Goal: Information Seeking & Learning: Learn about a topic

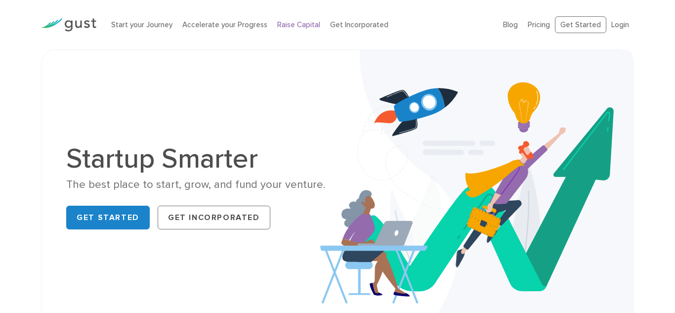
click at [300, 25] on link "Raise Capital" at bounding box center [298, 24] width 43 height 9
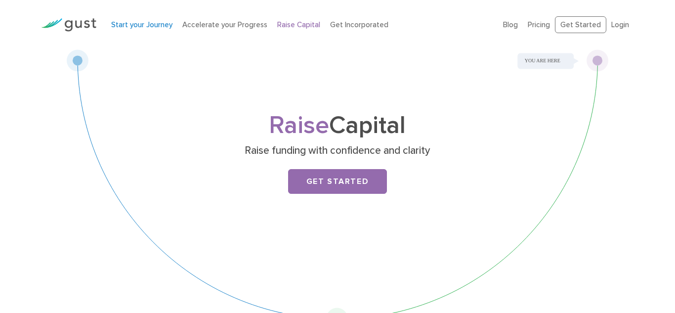
click at [164, 28] on link "Start your Journey" at bounding box center [141, 24] width 61 height 9
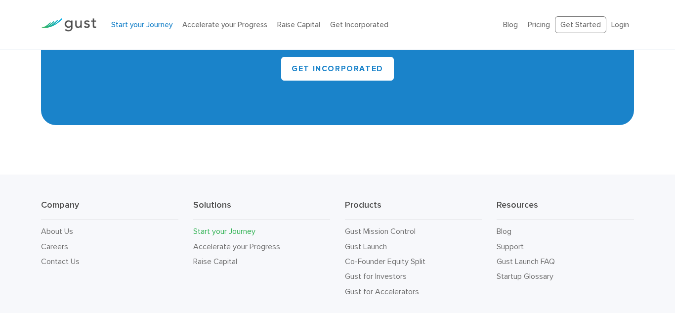
scroll to position [1887, 0]
